Goal: Find contact information: Find contact information

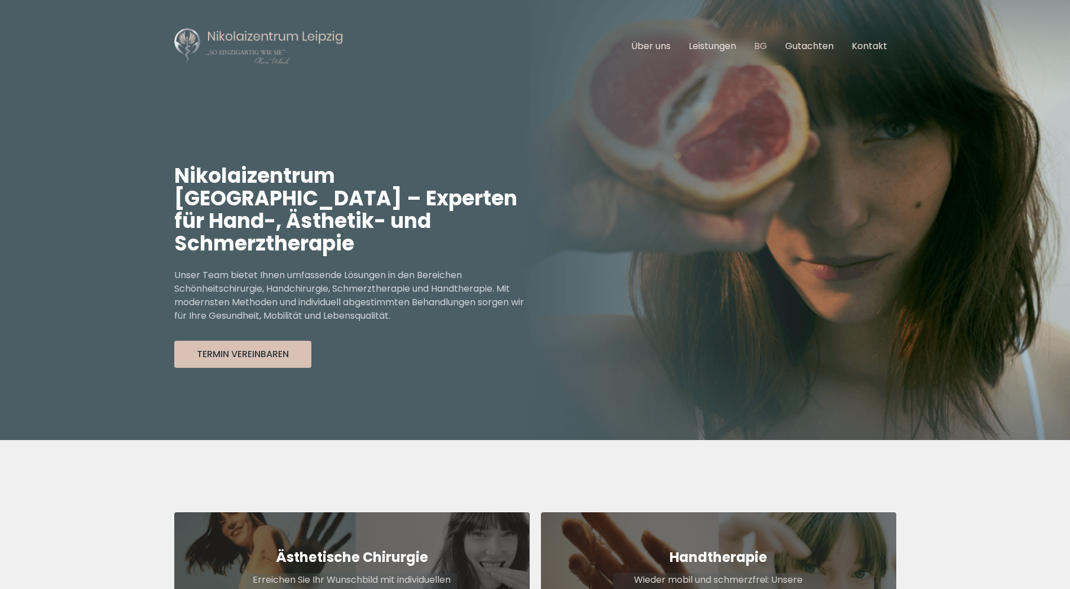
click at [758, 48] on link "BG" at bounding box center [760, 45] width 13 height 13
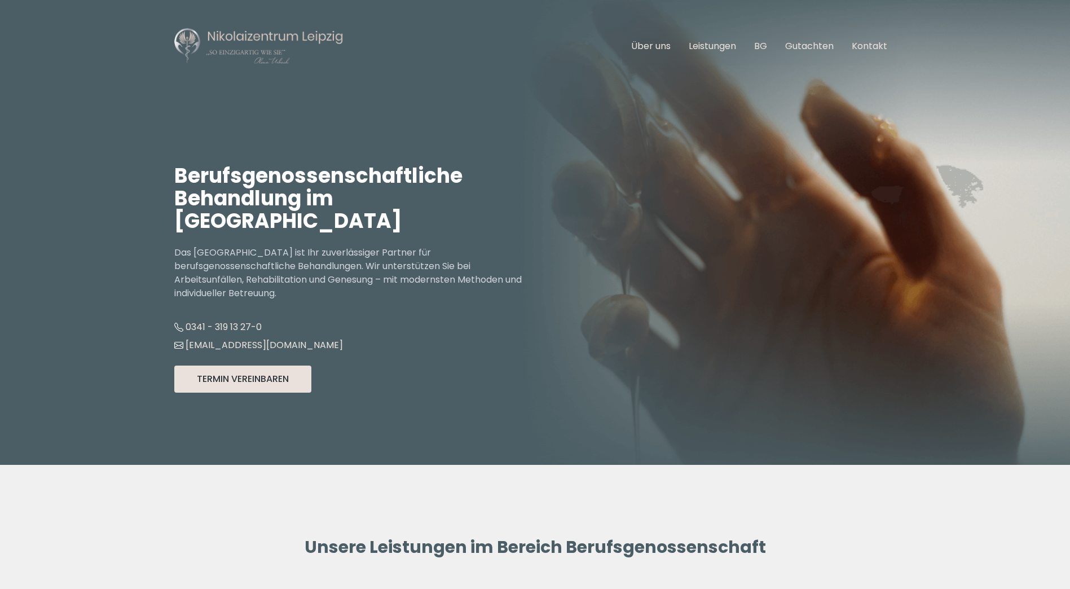
click at [212, 376] on button "Termin Vereinbaren" at bounding box center [242, 379] width 137 height 27
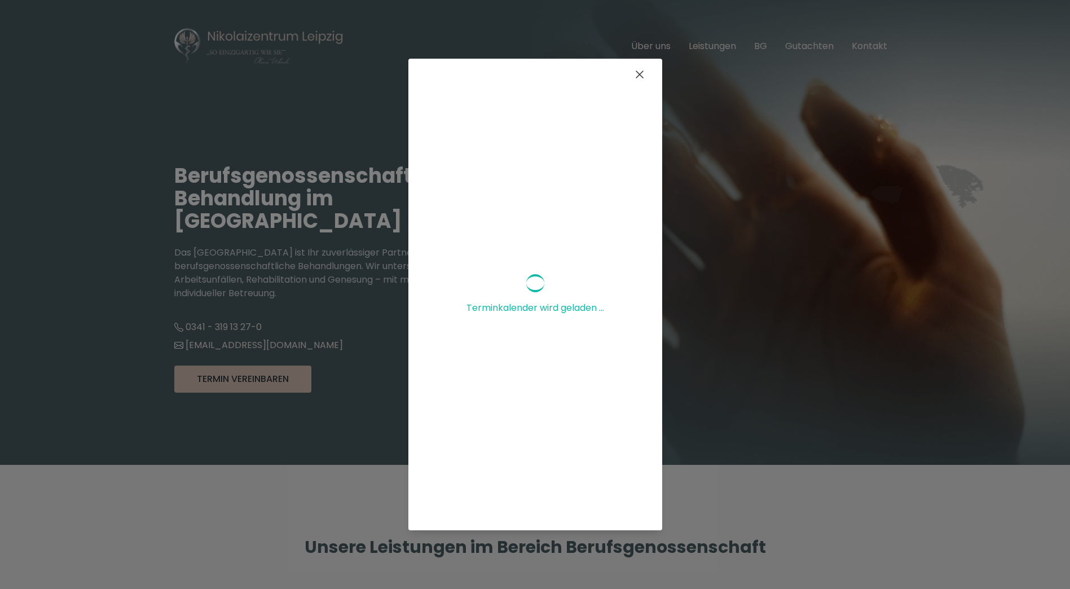
click at [633, 74] on icon at bounding box center [640, 75] width 14 height 14
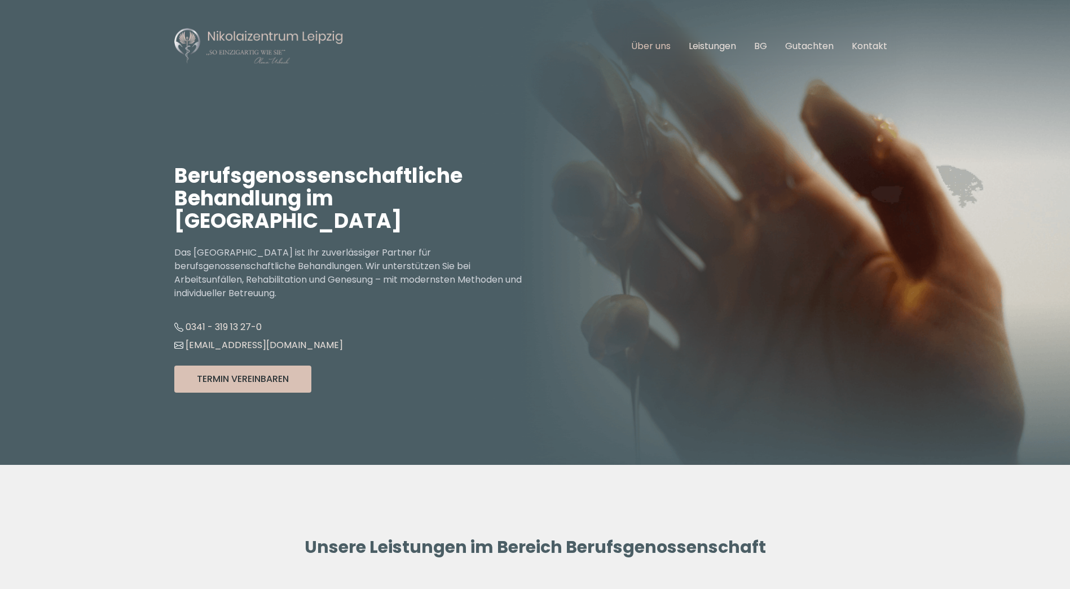
click at [665, 46] on link "Über uns" at bounding box center [650, 45] width 39 height 13
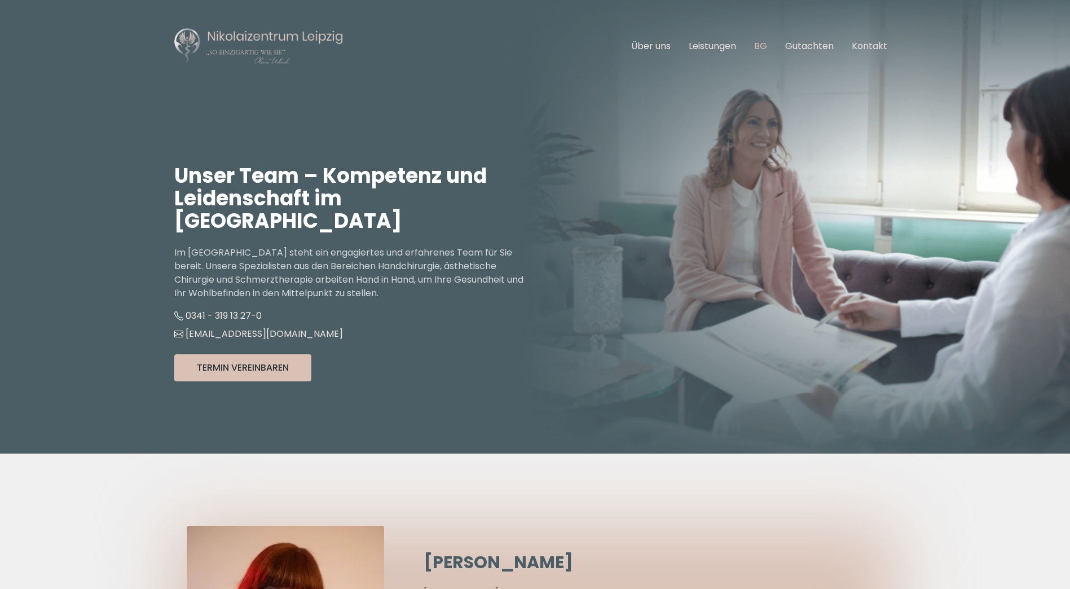
click at [764, 45] on link "BG" at bounding box center [760, 45] width 13 height 13
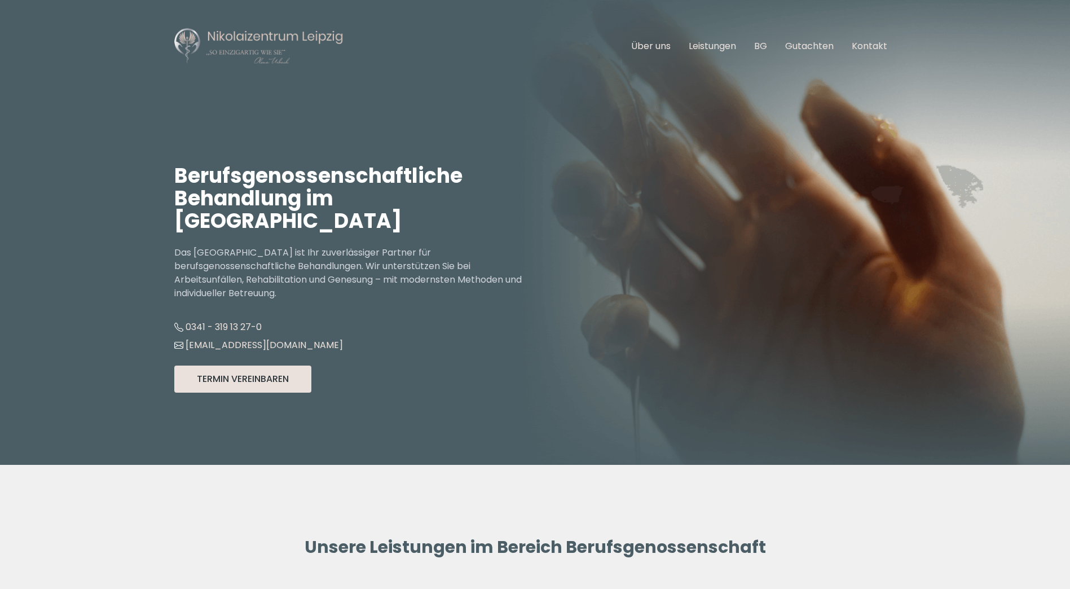
click at [242, 383] on button "Termin Vereinbaren" at bounding box center [242, 379] width 137 height 27
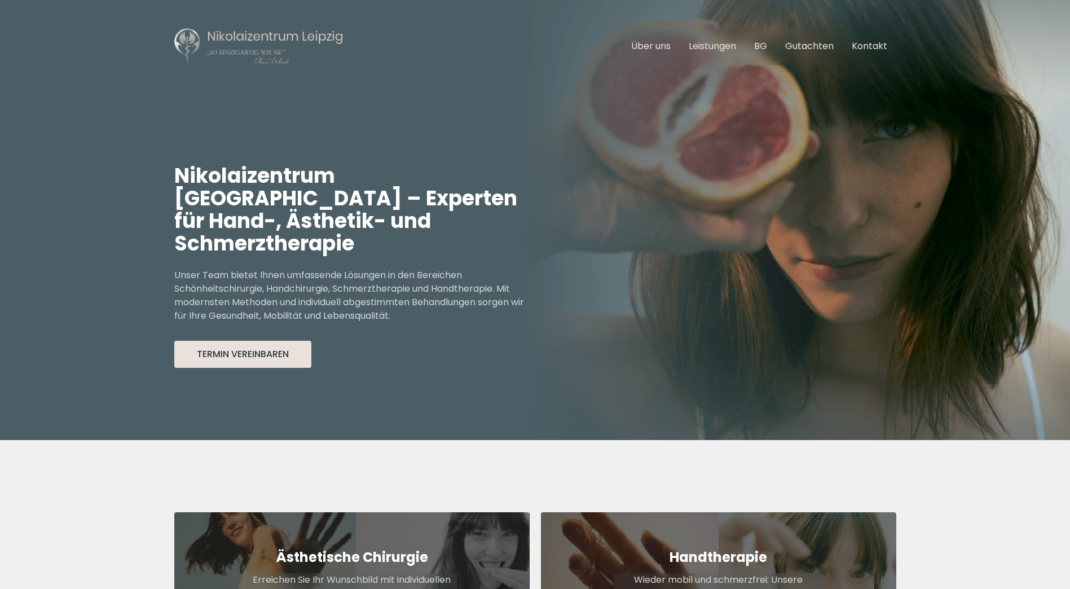
click at [280, 341] on button "Termin Vereinbaren" at bounding box center [242, 354] width 137 height 27
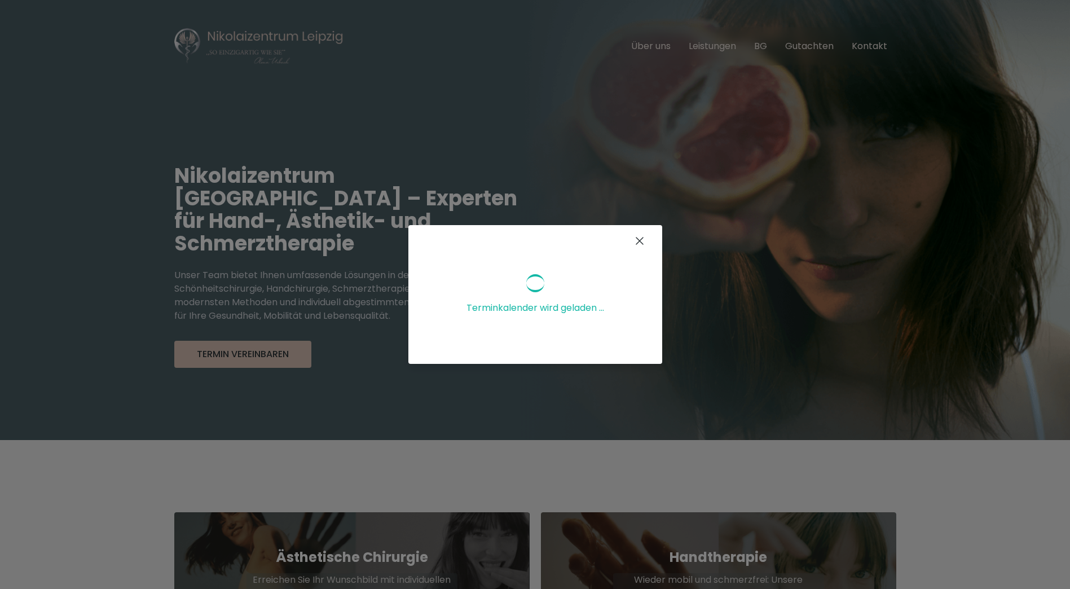
click at [642, 239] on icon at bounding box center [640, 241] width 14 height 14
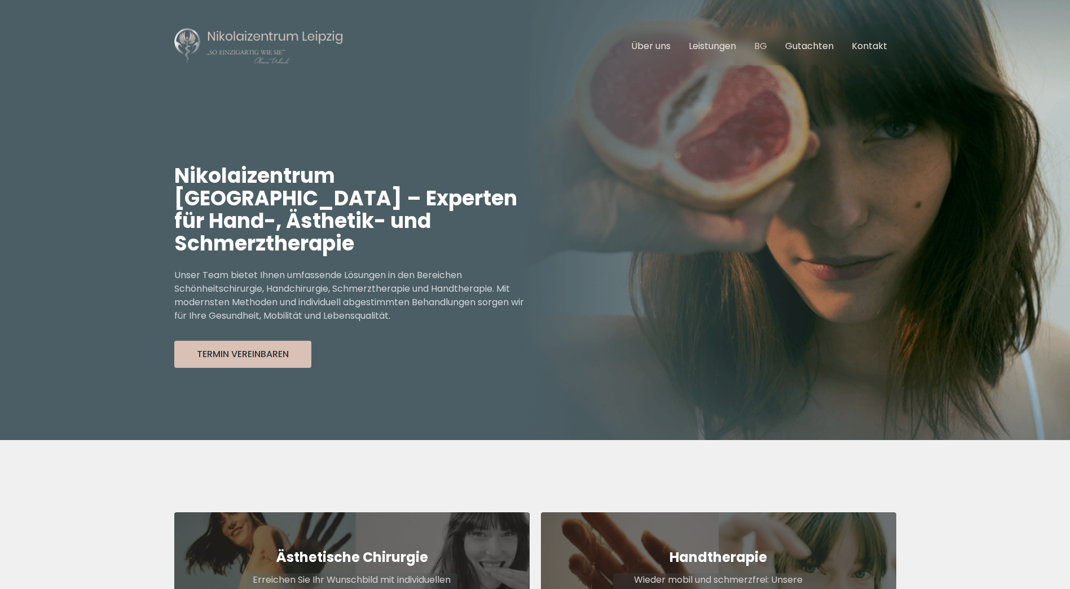
click at [763, 43] on link "BG" at bounding box center [760, 45] width 13 height 13
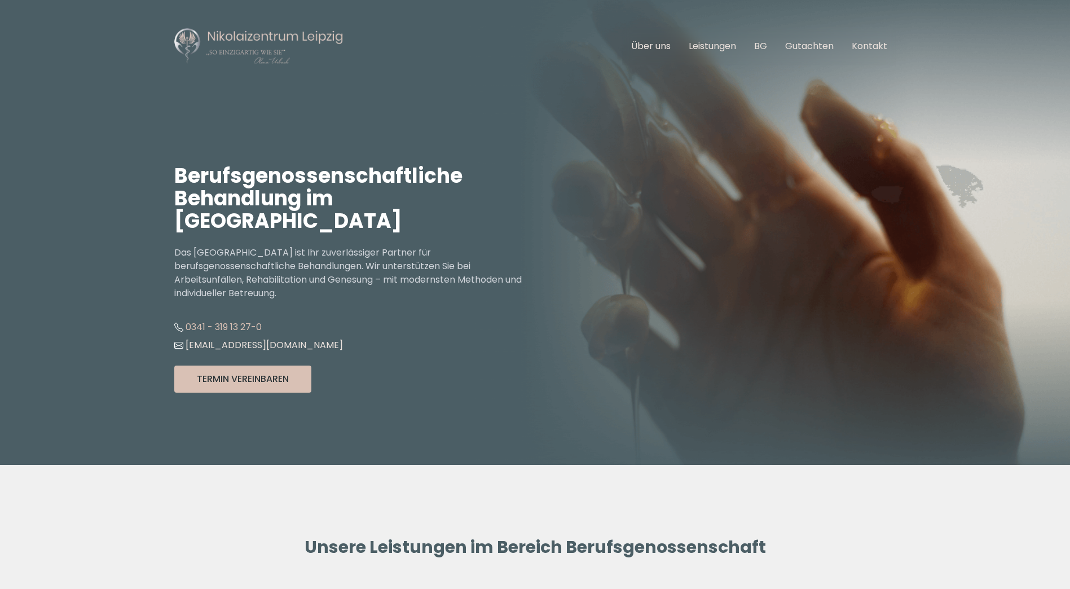
drag, startPoint x: 265, startPoint y: 326, endPoint x: 188, endPoint y: 324, distance: 76.8
click at [188, 324] on li "0341 - 319 13 27-0" at bounding box center [354, 327] width 361 height 18
copy link "0341 - 319 13 27-0"
